Goal: Transaction & Acquisition: Purchase product/service

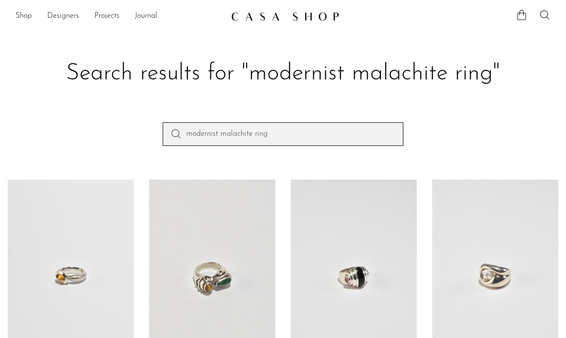
drag, startPoint x: 286, startPoint y: 134, endPoint x: 109, endPoint y: 91, distance: 181.8
type input "Sterling shell ring"
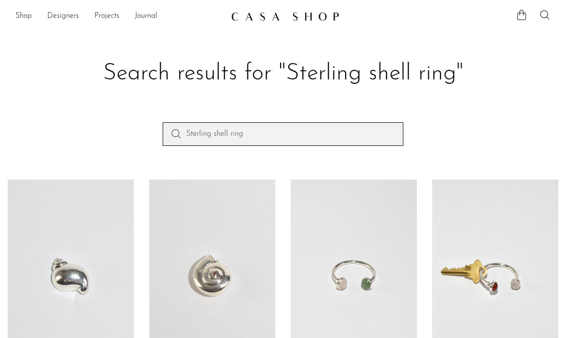
drag, startPoint x: 267, startPoint y: 133, endPoint x: 136, endPoint y: 107, distance: 133.4
type input "multi stone hoop earrings"
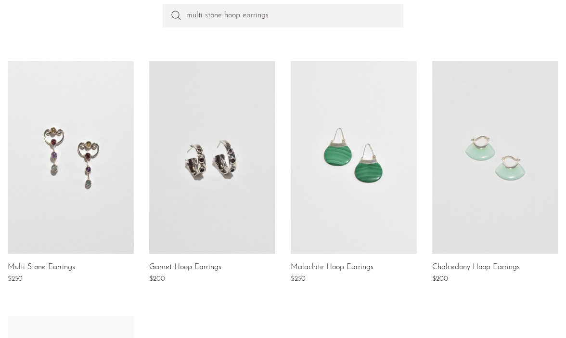
scroll to position [120, 0]
